Goal: Task Accomplishment & Management: Use online tool/utility

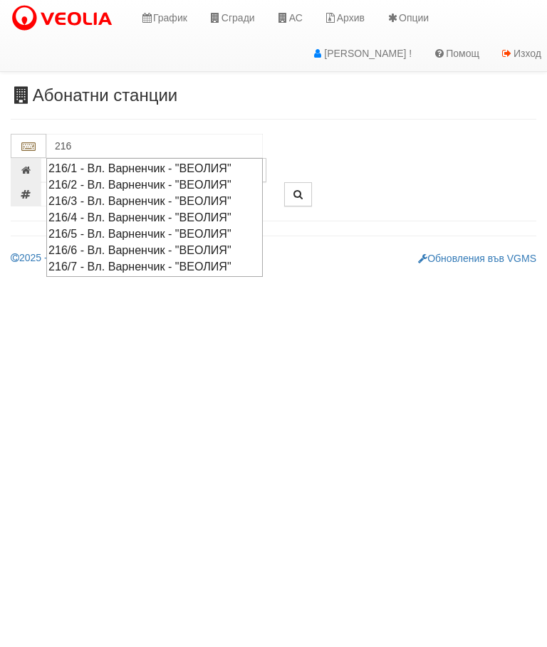
click at [140, 209] on div "216/4 - Вл. Варненчик - "ВЕОЛИЯ"" at bounding box center [154, 217] width 212 height 16
type input "216/4 - Вл. Варненчик - "ВЕОЛИЯ""
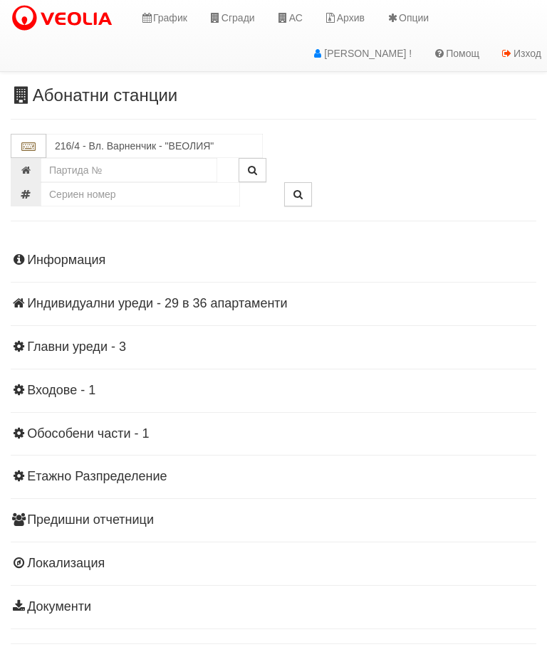
click at [205, 292] on div "Информация Параметри Брой Апартаменти: 36 Ползватели 08/2025 28 % 0 % 61" at bounding box center [273, 432] width 525 height 393
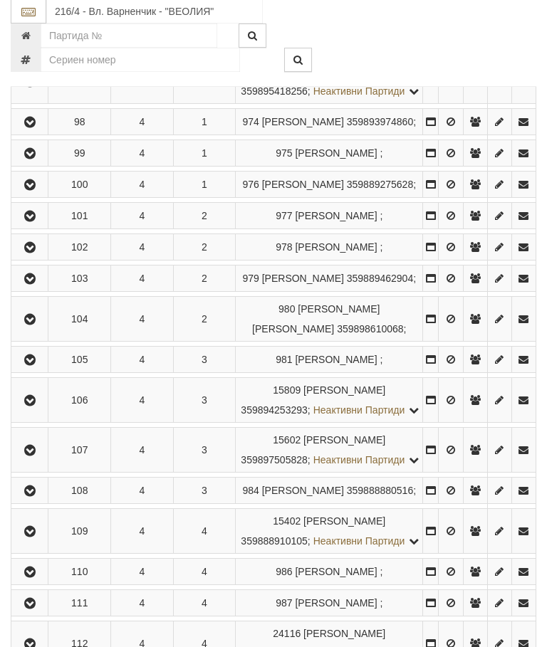
scroll to position [345, 0]
click at [31, 406] on icon "button" at bounding box center [29, 401] width 17 height 10
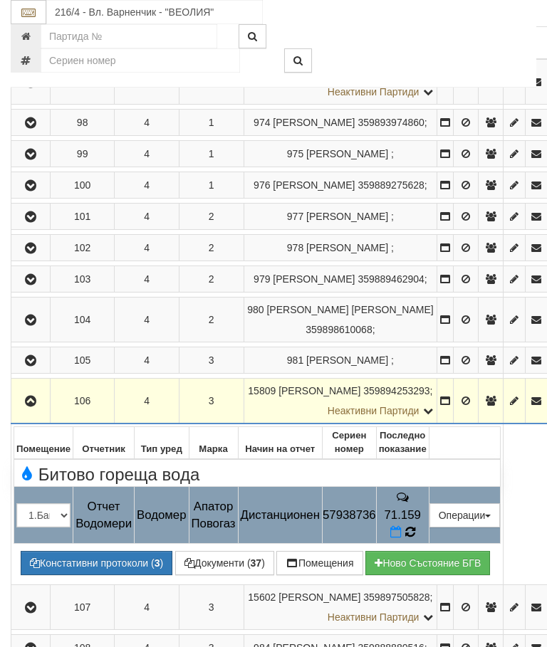
click at [415, 539] on icon at bounding box center [409, 532] width 11 height 13
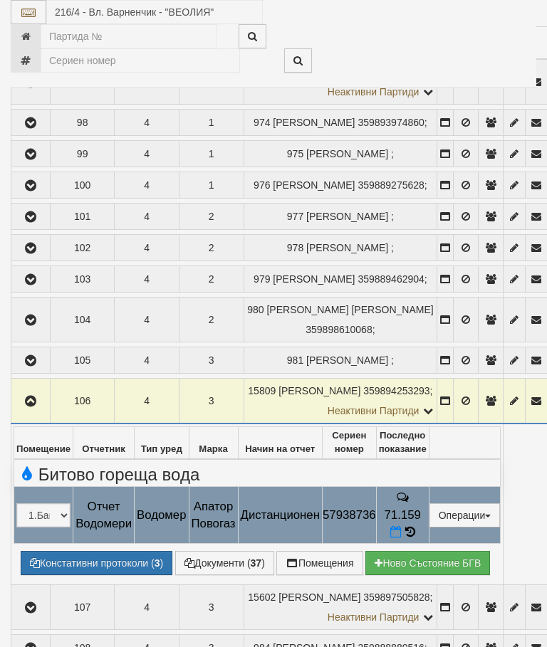
select select "10"
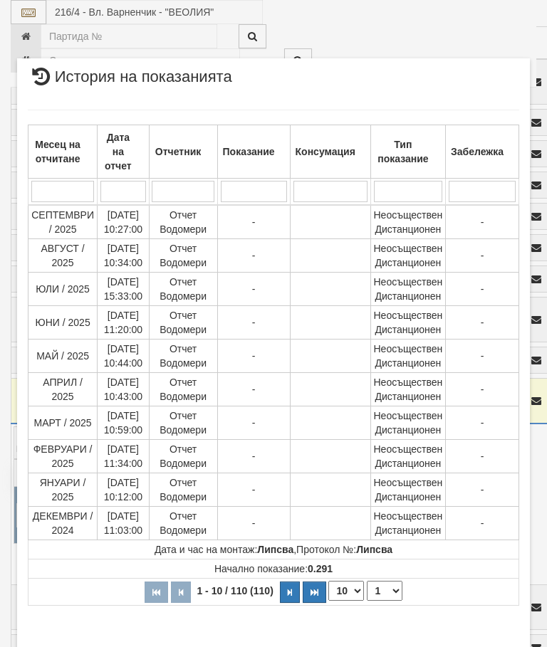
scroll to position [1131, 0]
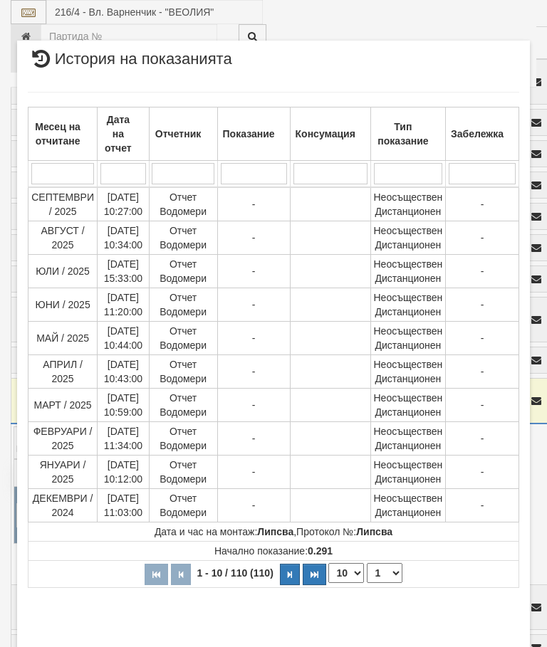
click at [391, 569] on select "1 2 3 4 5 6 7 8 9 10 11" at bounding box center [385, 573] width 36 height 20
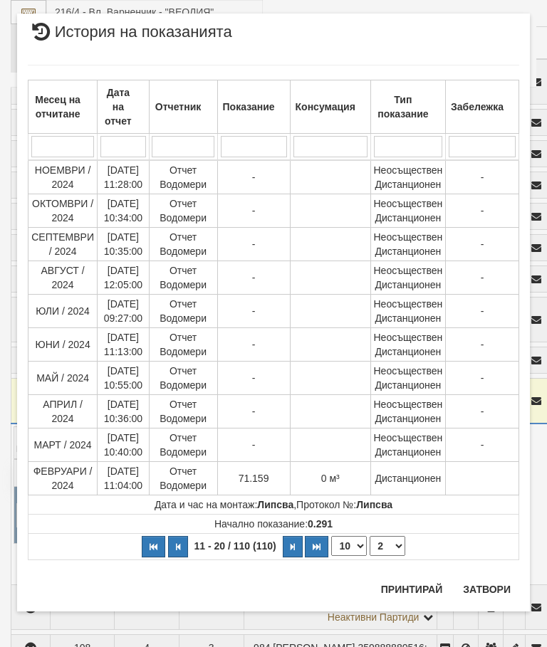
scroll to position [0, 0]
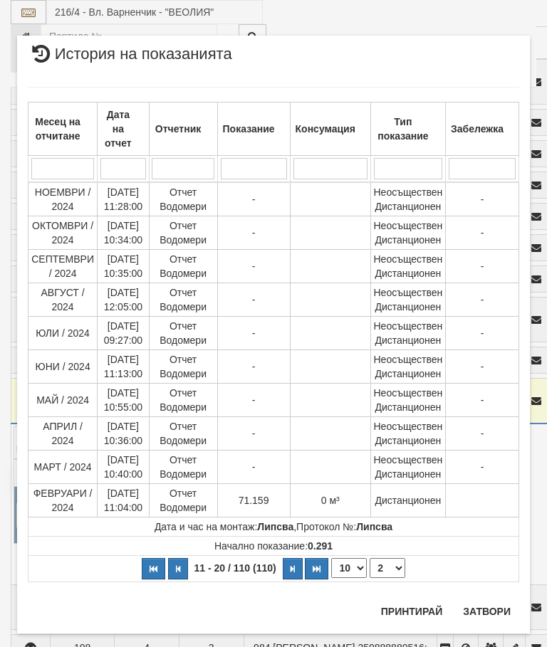
click at [392, 569] on select "1 2 3 4 5 6 7 8 9 10 11" at bounding box center [387, 568] width 36 height 20
select select "3"
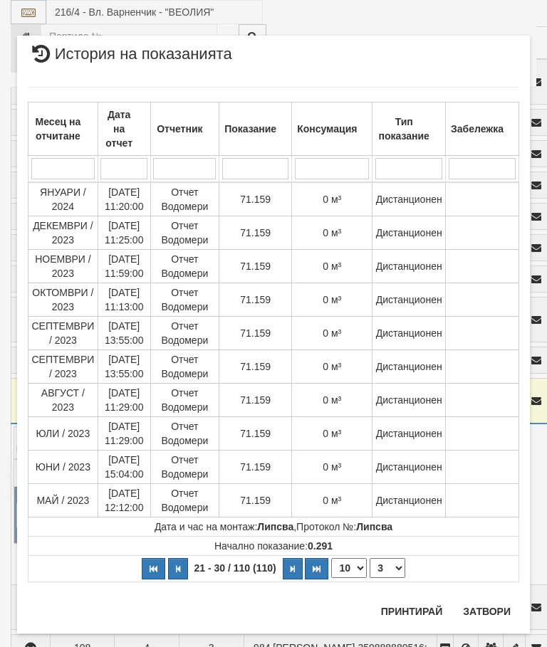
click at [487, 604] on button "Затвори" at bounding box center [486, 611] width 65 height 23
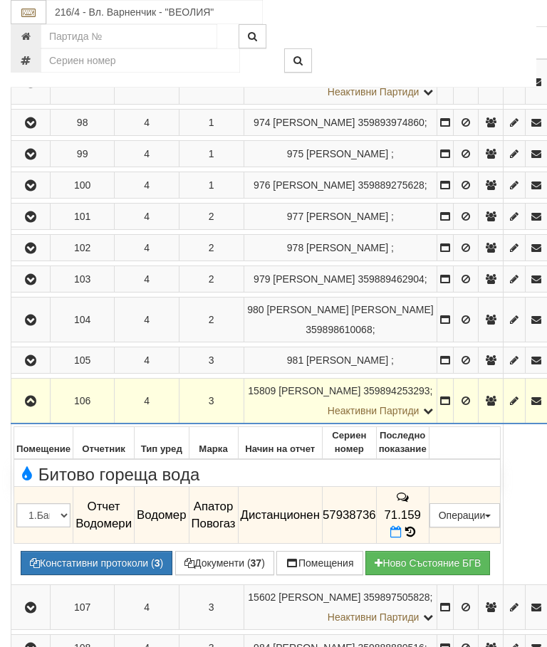
click at [236, 571] on button "Документи ( 37 )" at bounding box center [224, 563] width 99 height 24
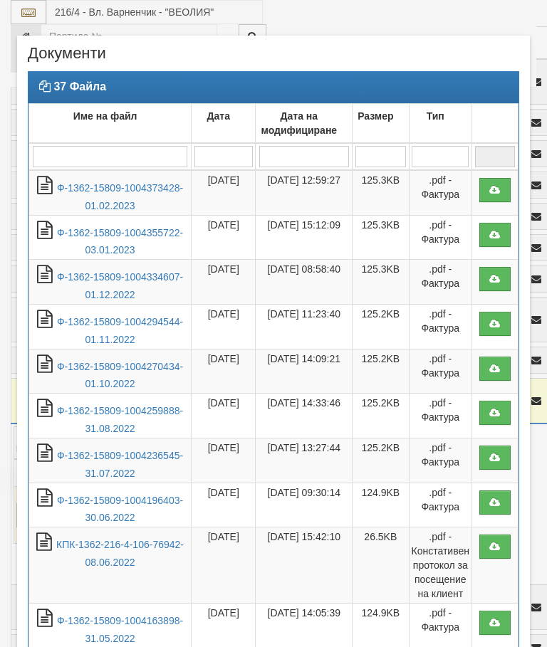
click at [135, 191] on link "Ф-1362-15809-1004373428-01.02.2023" at bounding box center [120, 196] width 126 height 29
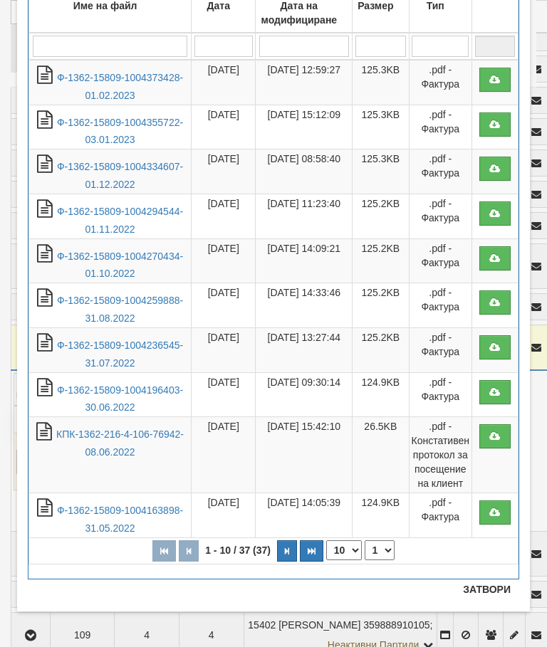
scroll to position [110, 0]
click at [485, 591] on button "Затвори" at bounding box center [486, 589] width 65 height 23
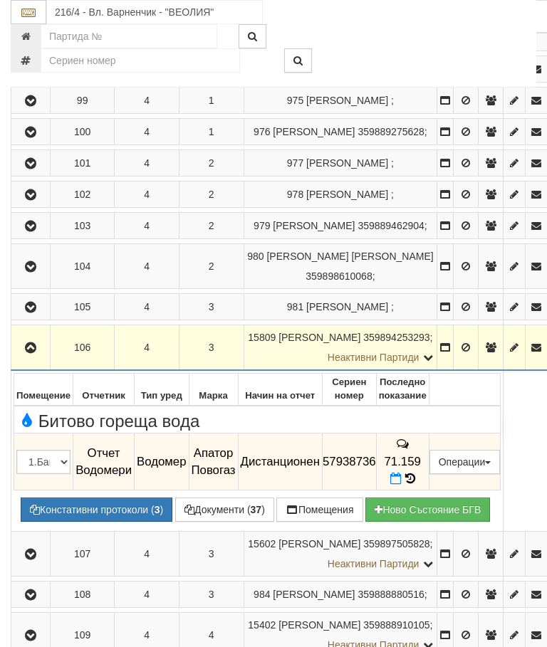
click at [401, 485] on icon at bounding box center [395, 479] width 11 height 12
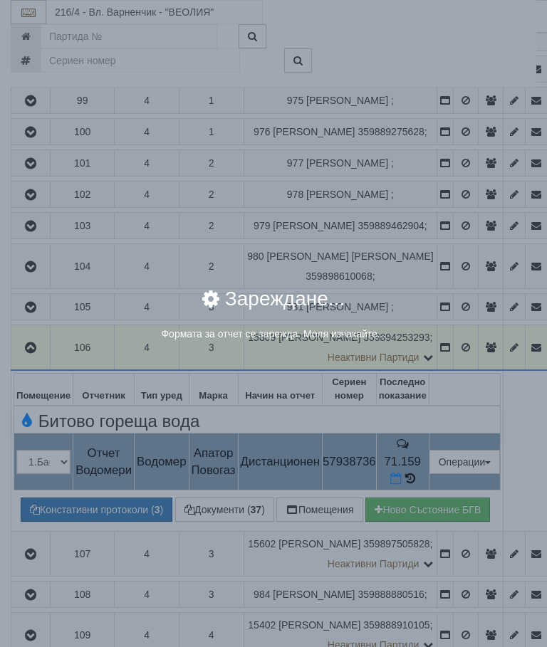
select select "8ac75930-9bfd-e511-80be-8d5a1dced85a"
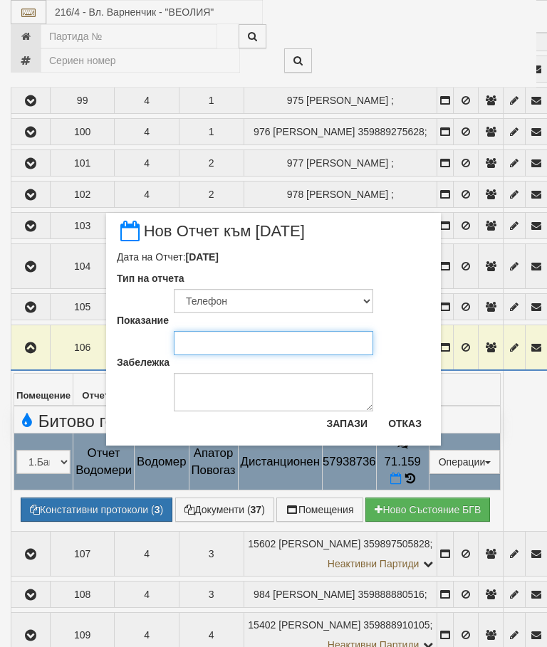
click at [219, 352] on input "Показание" at bounding box center [273, 343] width 199 height 24
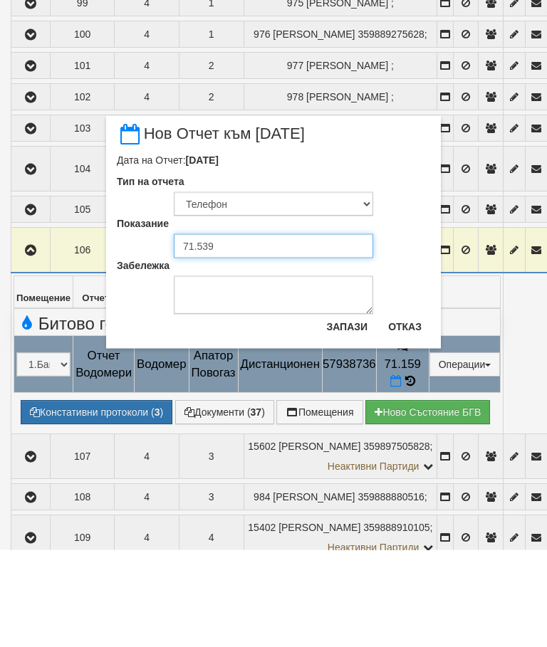
type input "71.539"
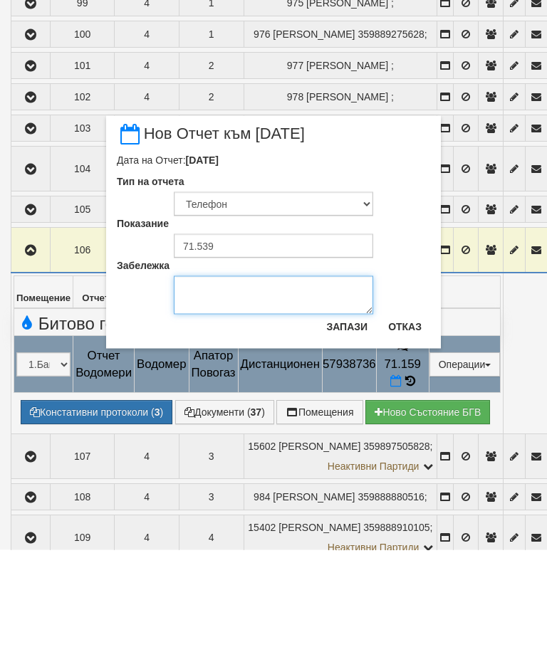
click at [212, 373] on textarea "Забележка" at bounding box center [273, 392] width 199 height 38
type textarea "15.10.2025 снимка Didi"
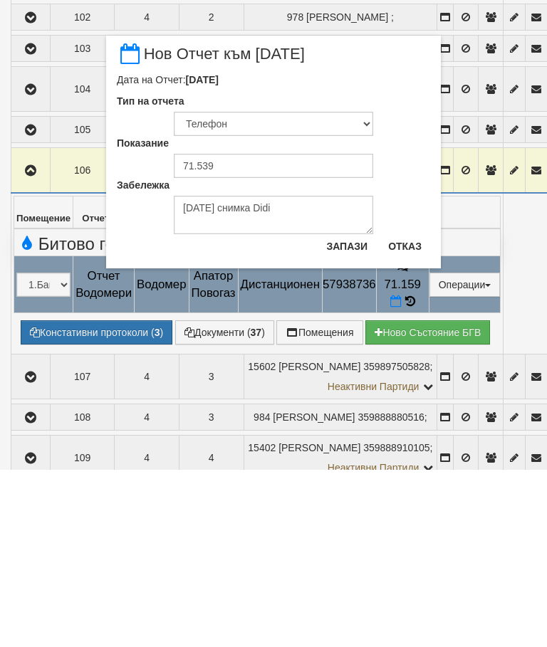
click at [347, 412] on button "Запази" at bounding box center [346, 423] width 58 height 23
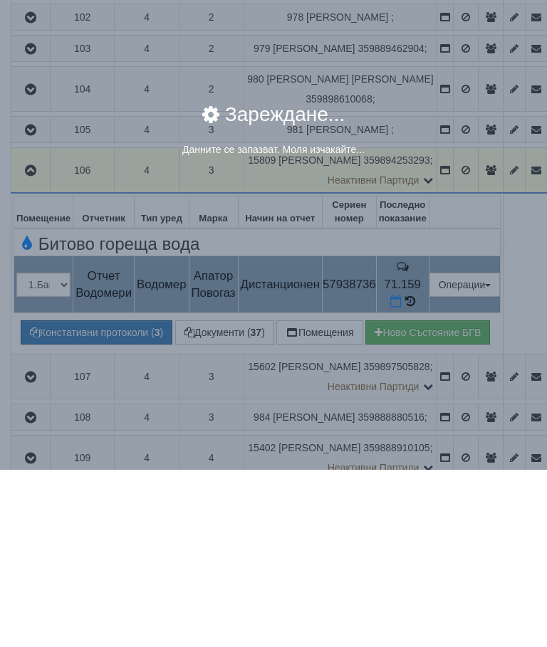
scroll to position [576, 0]
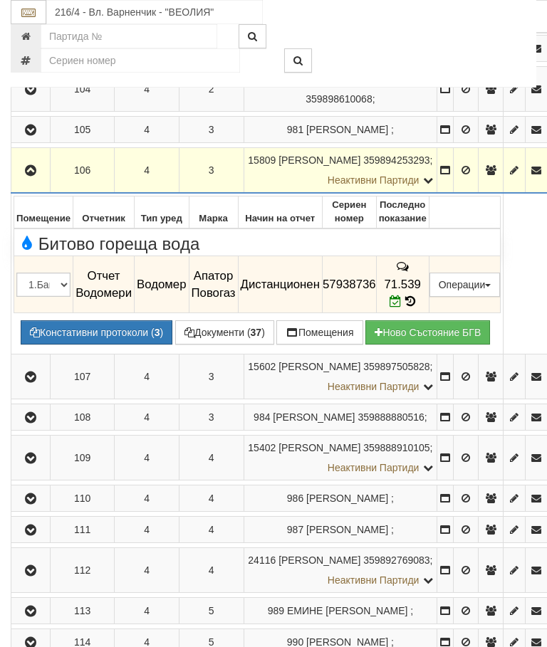
click at [35, 176] on icon "button" at bounding box center [30, 171] width 17 height 10
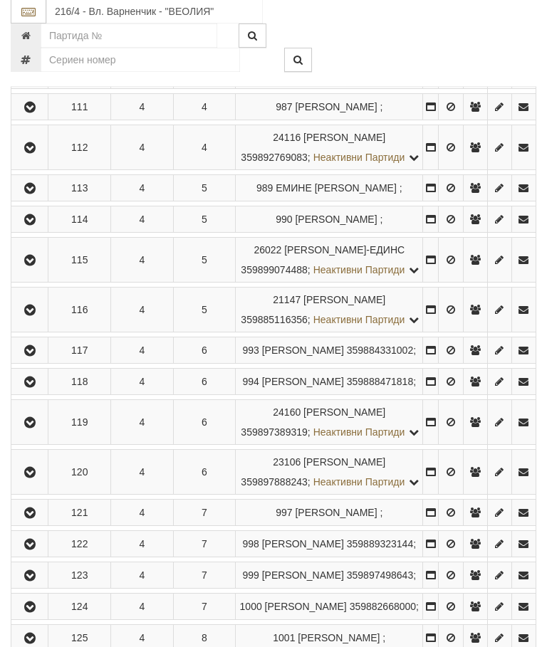
scroll to position [841, 0]
click at [34, 226] on icon "button" at bounding box center [29, 221] width 17 height 10
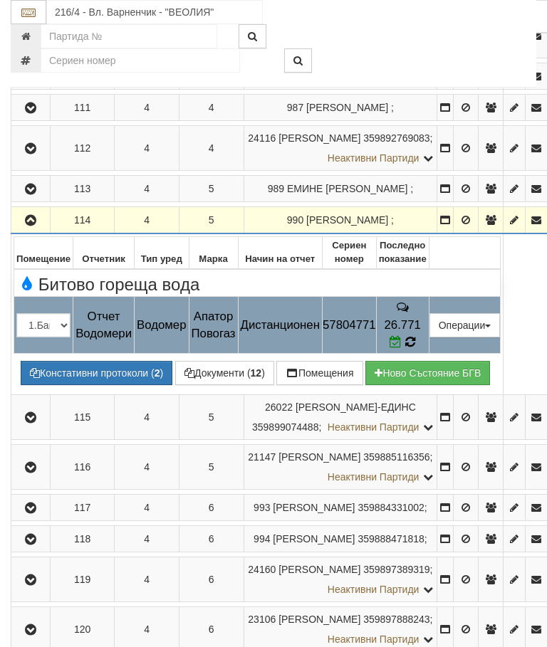
click at [415, 348] on icon at bounding box center [410, 342] width 10 height 12
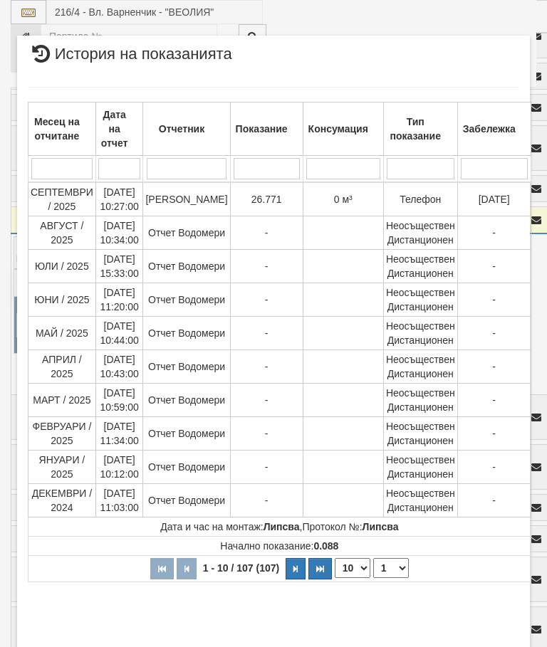
select select "10"
select select "1"
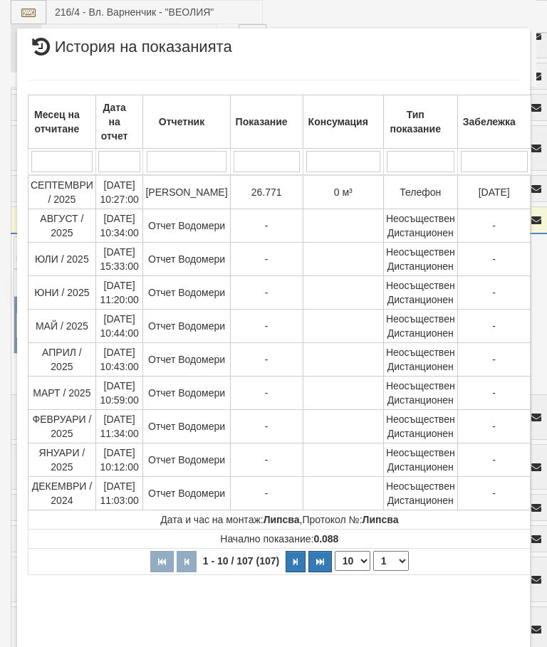
scroll to position [748, 0]
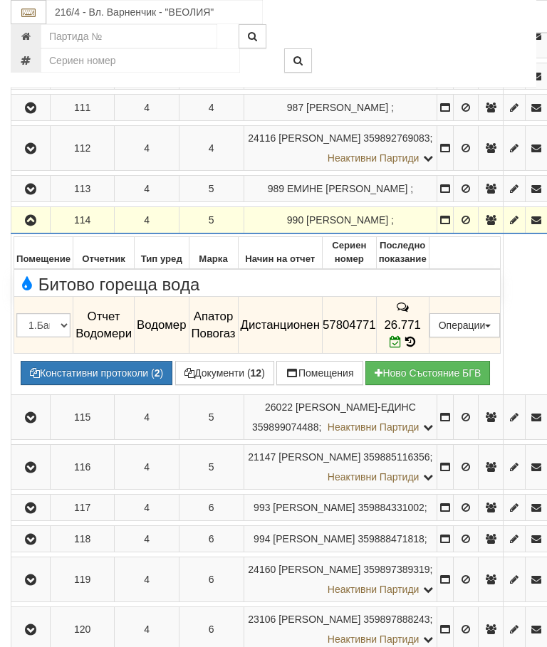
click at [25, 226] on icon "button" at bounding box center [30, 221] width 17 height 10
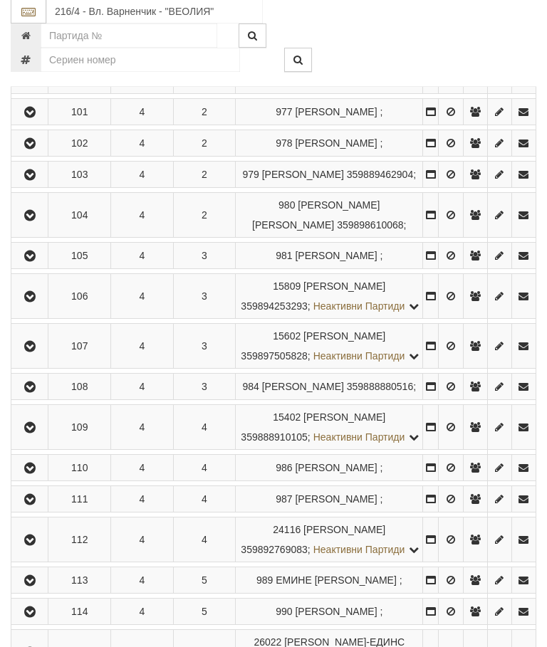
scroll to position [436, 0]
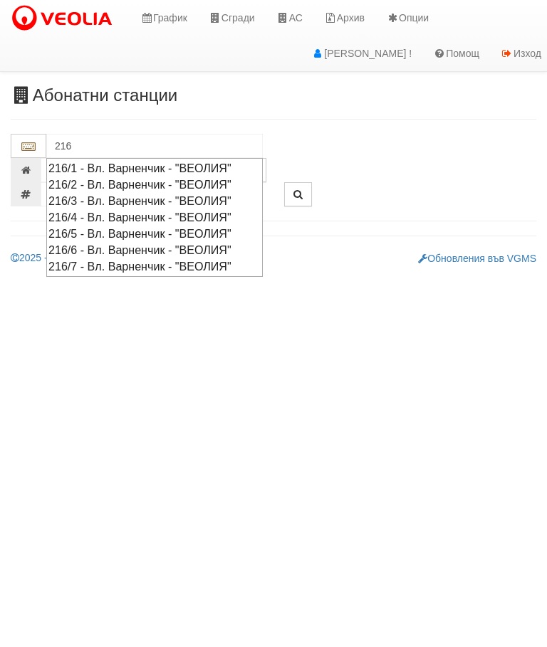
click at [137, 227] on div "216/5 - Вл. Варненчик - "ВЕОЛИЯ"" at bounding box center [154, 234] width 212 height 16
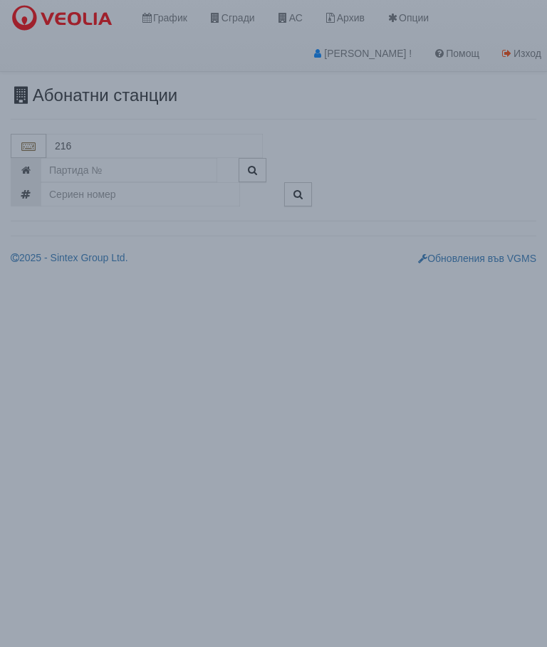
type input "216/5 - Вл. Варненчик - "ВЕОЛИЯ""
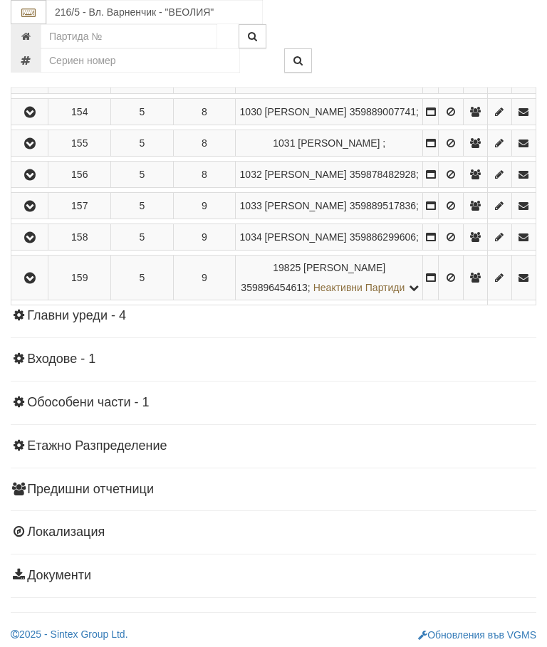
scroll to position [1260, 0]
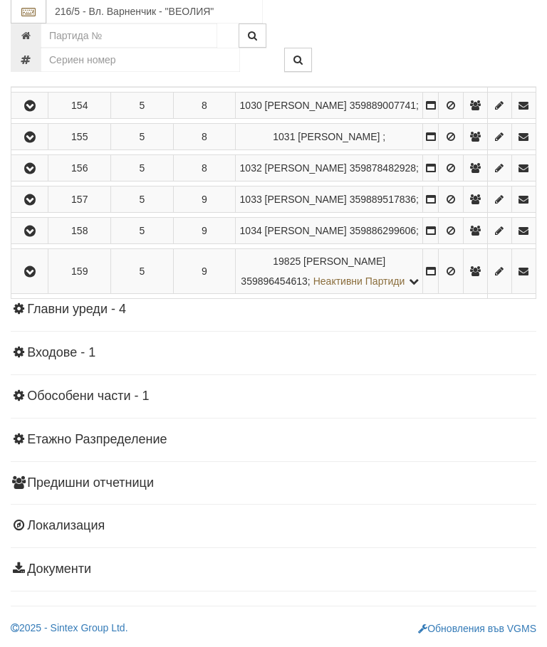
click at [33, 143] on icon "button" at bounding box center [29, 138] width 17 height 10
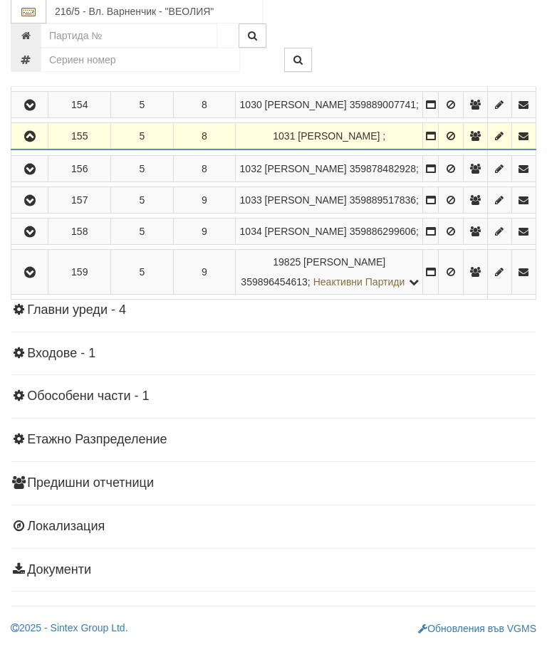
scroll to position [1261, 0]
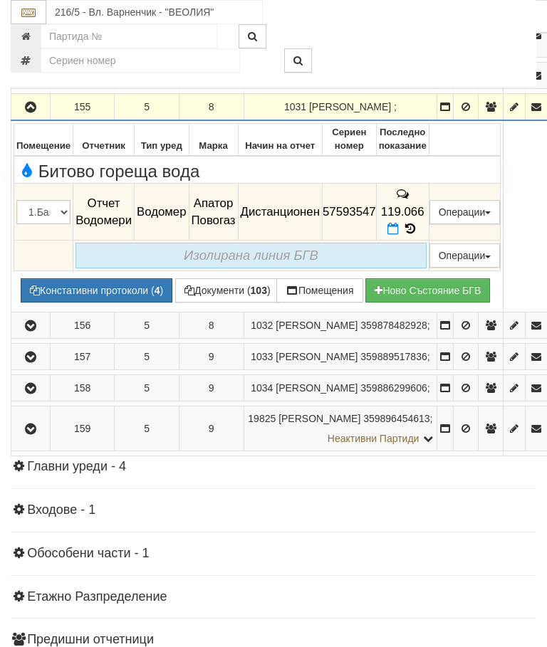
click at [399, 235] on icon at bounding box center [392, 229] width 11 height 12
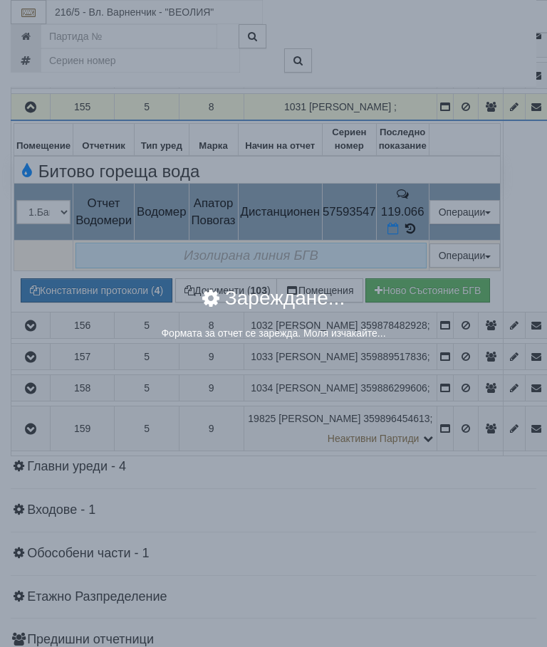
select select "8ac75930-9bfd-e511-80be-8d5a1dced85a"
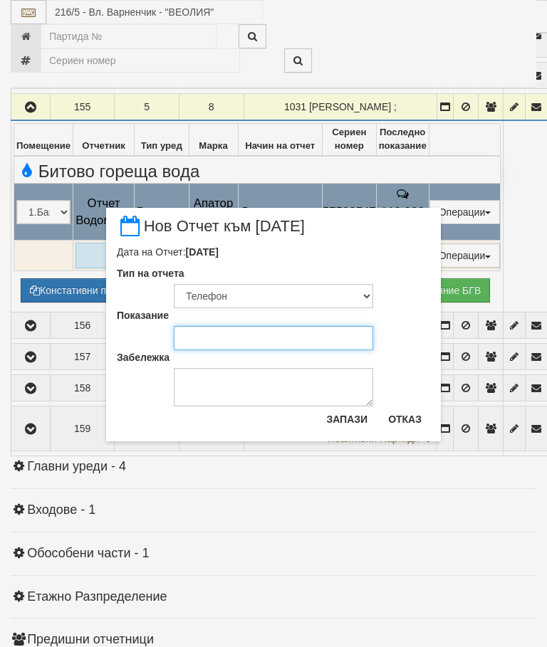
click at [221, 337] on input "Показание" at bounding box center [273, 338] width 199 height 24
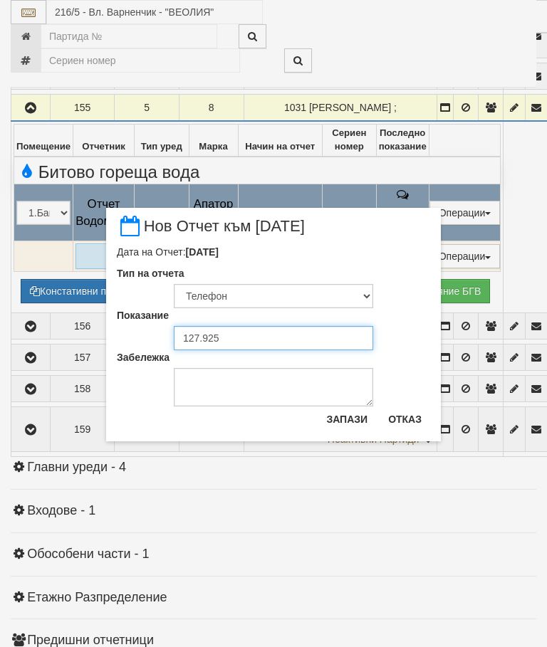
type input "127.925"
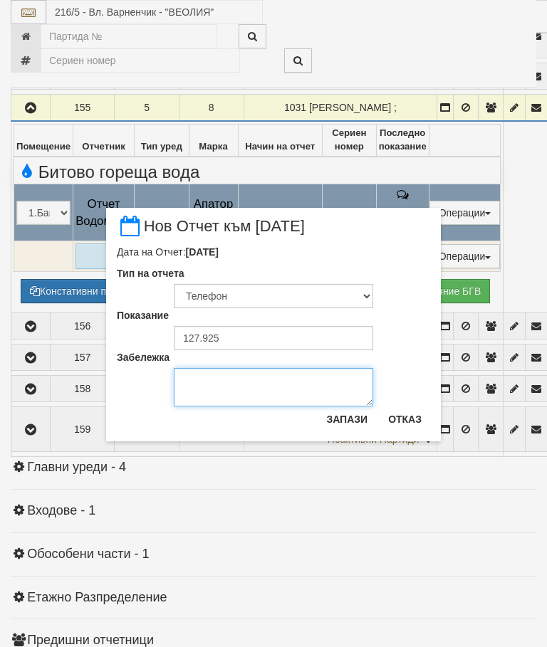
click at [211, 382] on textarea "Забележка" at bounding box center [273, 387] width 199 height 38
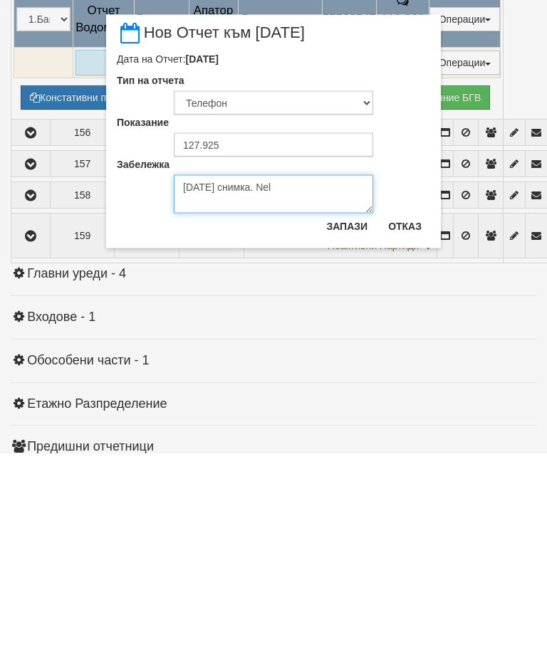
type textarea "[DATE] снимка. Neli"
click at [354, 408] on button "Запази" at bounding box center [346, 419] width 58 height 23
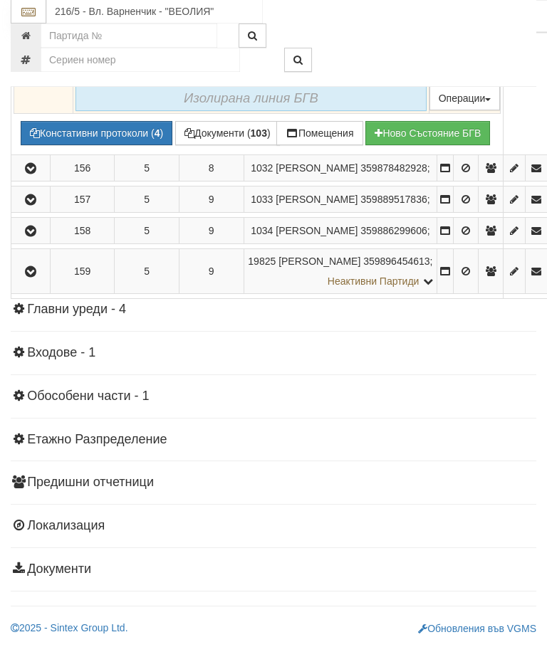
scroll to position [1340, 0]
